Goal: Check status: Check status

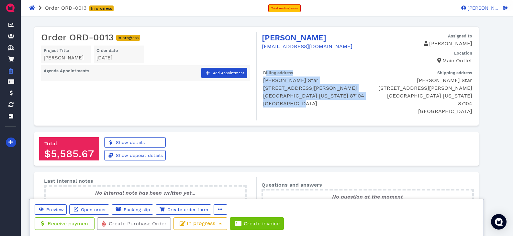
drag, startPoint x: 266, startPoint y: 73, endPoint x: 315, endPoint y: 102, distance: 57.5
click at [315, 102] on div "Billing address Marlene Star 2519 Sarita Ave NW Albuquerque New Mexico 87104 Un…" at bounding box center [315, 87] width 104 height 40
click at [315, 102] on p "United States" at bounding box center [315, 104] width 104 height 8
drag, startPoint x: 313, startPoint y: 104, endPoint x: 263, endPoint y: 70, distance: 60.7
click at [263, 70] on div "Billing address Marlene Star 2519 Sarita Ave NW Albuquerque New Mexico 87104 Un…" at bounding box center [315, 87] width 104 height 40
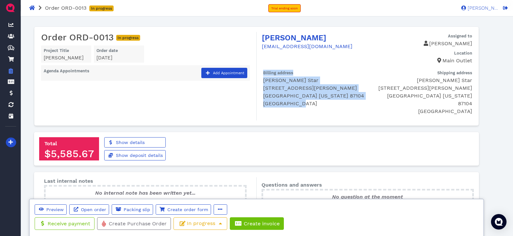
click at [263, 70] on label "Billing address" at bounding box center [278, 71] width 30 height 9
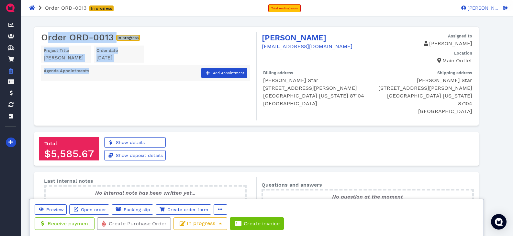
drag, startPoint x: 48, startPoint y: 38, endPoint x: 89, endPoint y: 85, distance: 61.7
click at [89, 85] on div "Order ORD-0013 In progress Project Title Marlene Star Order date October 4, 202…" at bounding box center [147, 76] width 217 height 89
